Goal: Find specific page/section: Find specific page/section

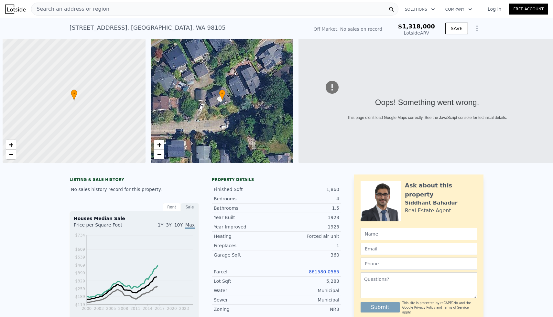
scroll to position [0, 3]
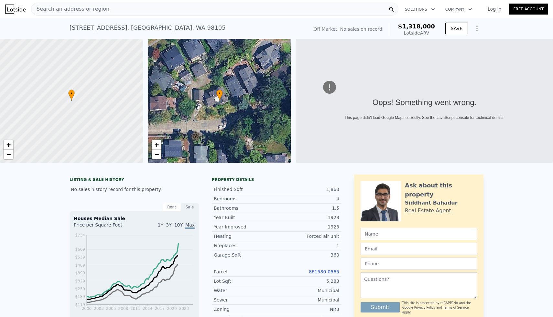
click at [134, 12] on div "Search an address or region" at bounding box center [214, 9] width 367 height 13
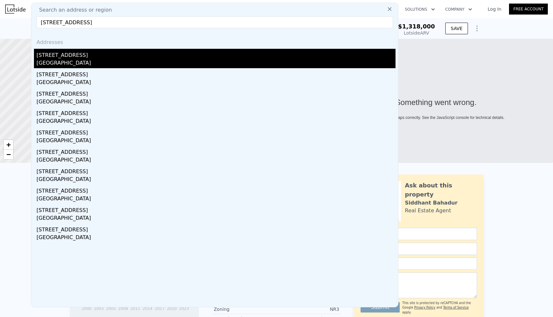
type input "[STREET_ADDRESS]"
click at [53, 60] on div "[GEOGRAPHIC_DATA]" at bounding box center [216, 63] width 359 height 9
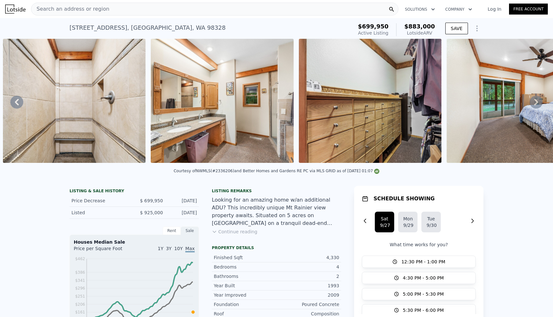
click at [104, 12] on div "Search an address or region" at bounding box center [214, 9] width 367 height 13
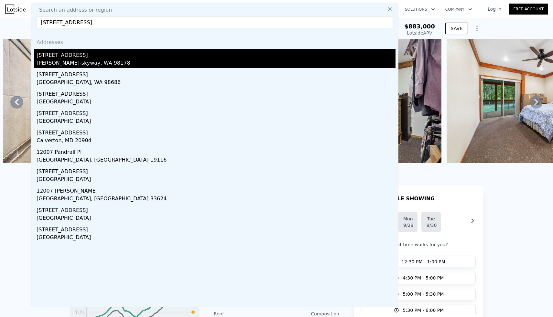
type input "[STREET_ADDRESS]"
click at [70, 57] on div "[STREET_ADDRESS]" at bounding box center [216, 54] width 359 height 10
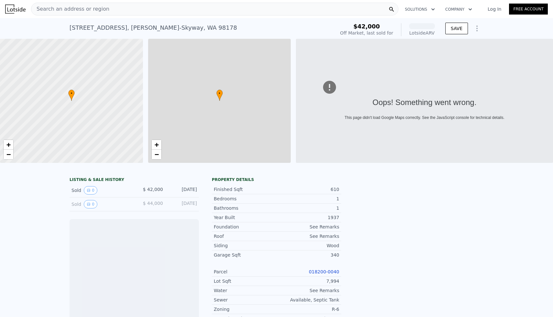
scroll to position [0, 3]
